Goal: Check status: Check status

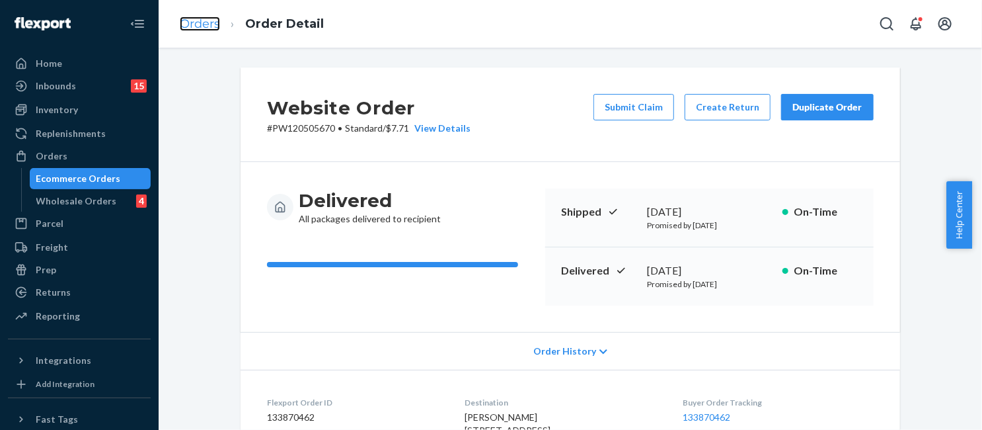
drag, startPoint x: 0, startPoint y: 0, endPoint x: 196, endPoint y: 26, distance: 197.9
click at [196, 26] on link "Orders" at bounding box center [200, 24] width 40 height 15
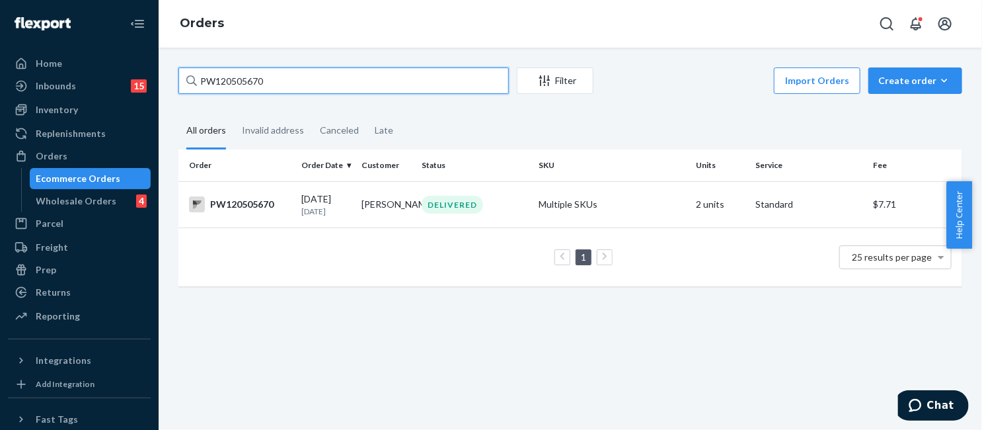
click at [278, 81] on input "PW120505670" at bounding box center [343, 80] width 330 height 26
paste input "2619"
type input "PW120526190"
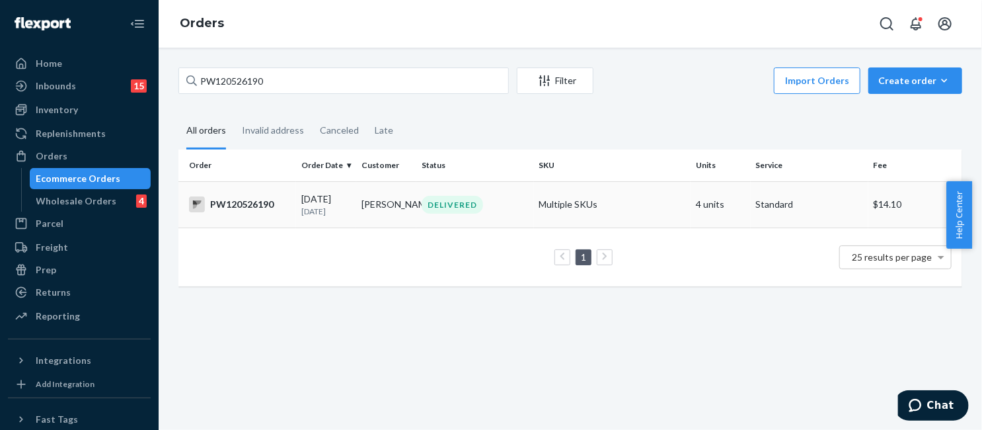
click at [528, 215] on td "DELIVERED" at bounding box center [475, 204] width 118 height 46
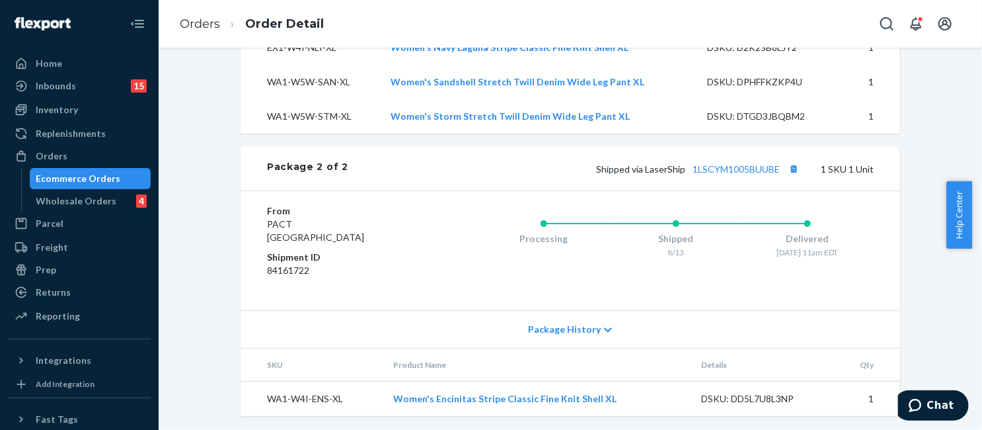
scroll to position [899, 0]
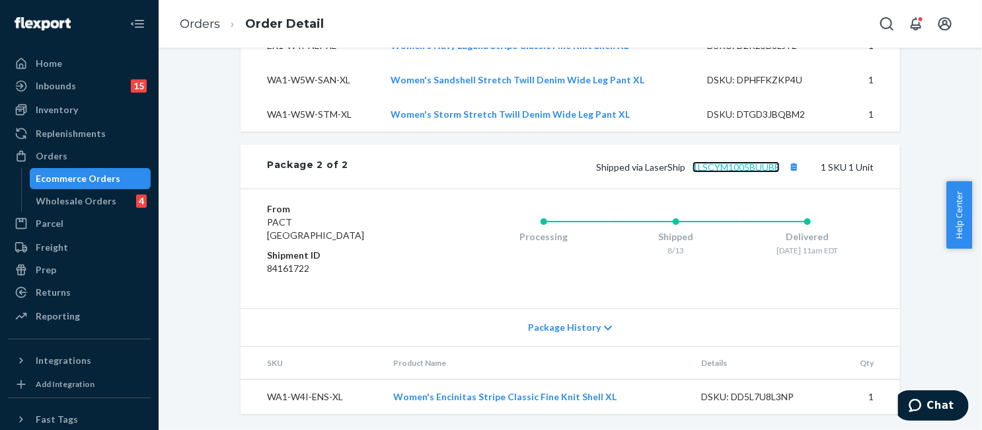
click at [733, 168] on link "1LSCYM1005BUUBE" at bounding box center [736, 166] width 87 height 11
